Goal: Find specific page/section: Find specific page/section

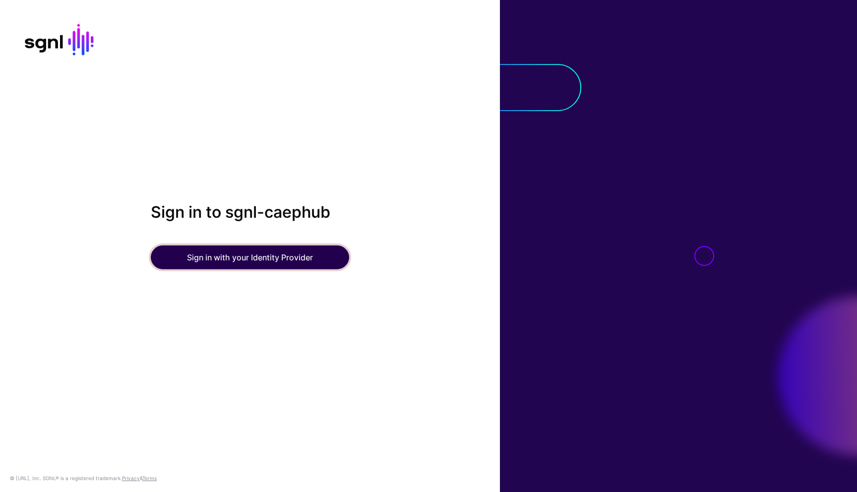
click at [260, 252] on button "Sign in with your Identity Provider" at bounding box center [250, 257] width 198 height 24
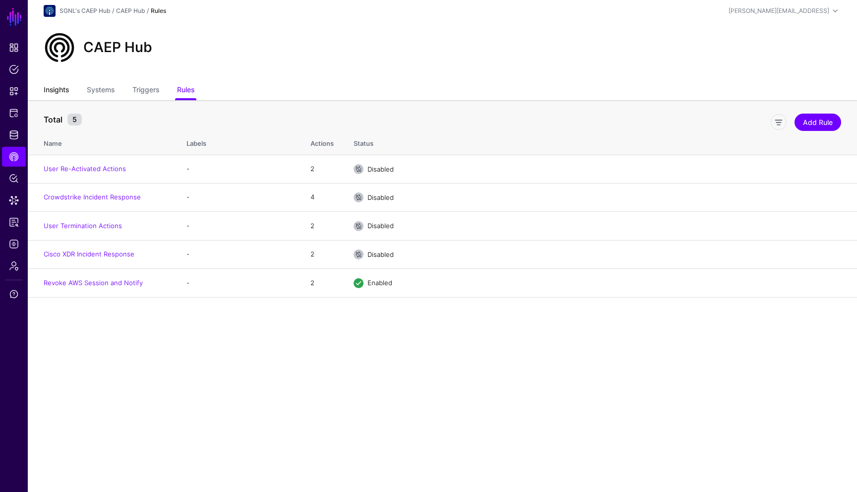
click at [60, 86] on link "Insights" at bounding box center [56, 90] width 25 height 19
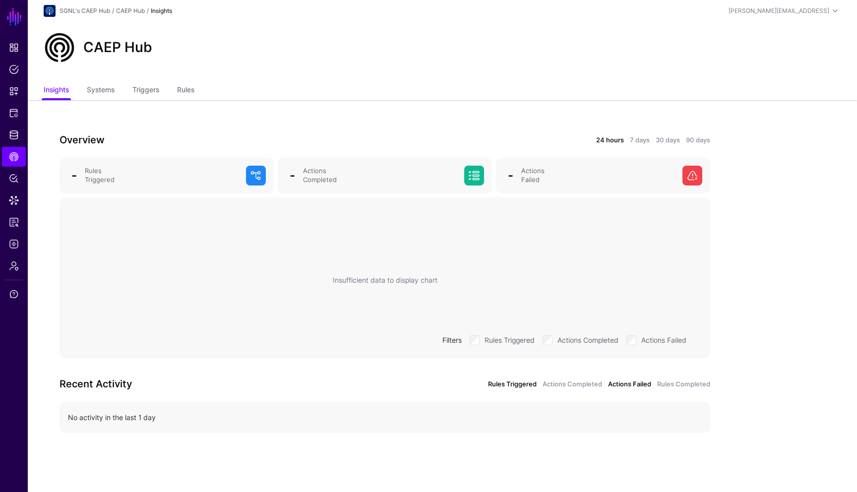
click at [615, 386] on link "Actions Failed" at bounding box center [629, 384] width 43 height 10
click at [691, 136] on link "90 days" at bounding box center [698, 140] width 24 height 10
